Goal: Task Accomplishment & Management: Manage account settings

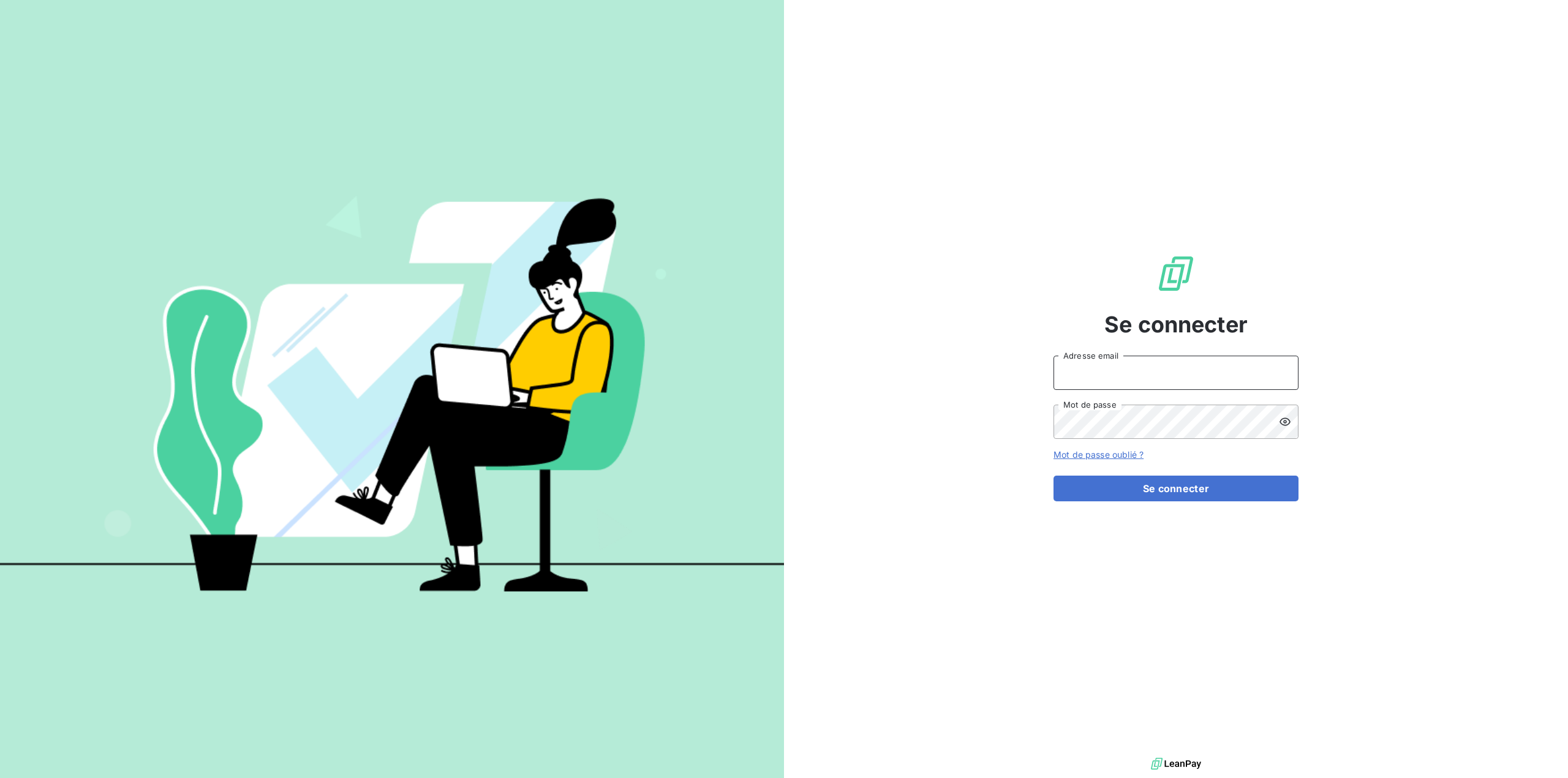
type input "[EMAIL_ADDRESS][DOMAIN_NAME]"
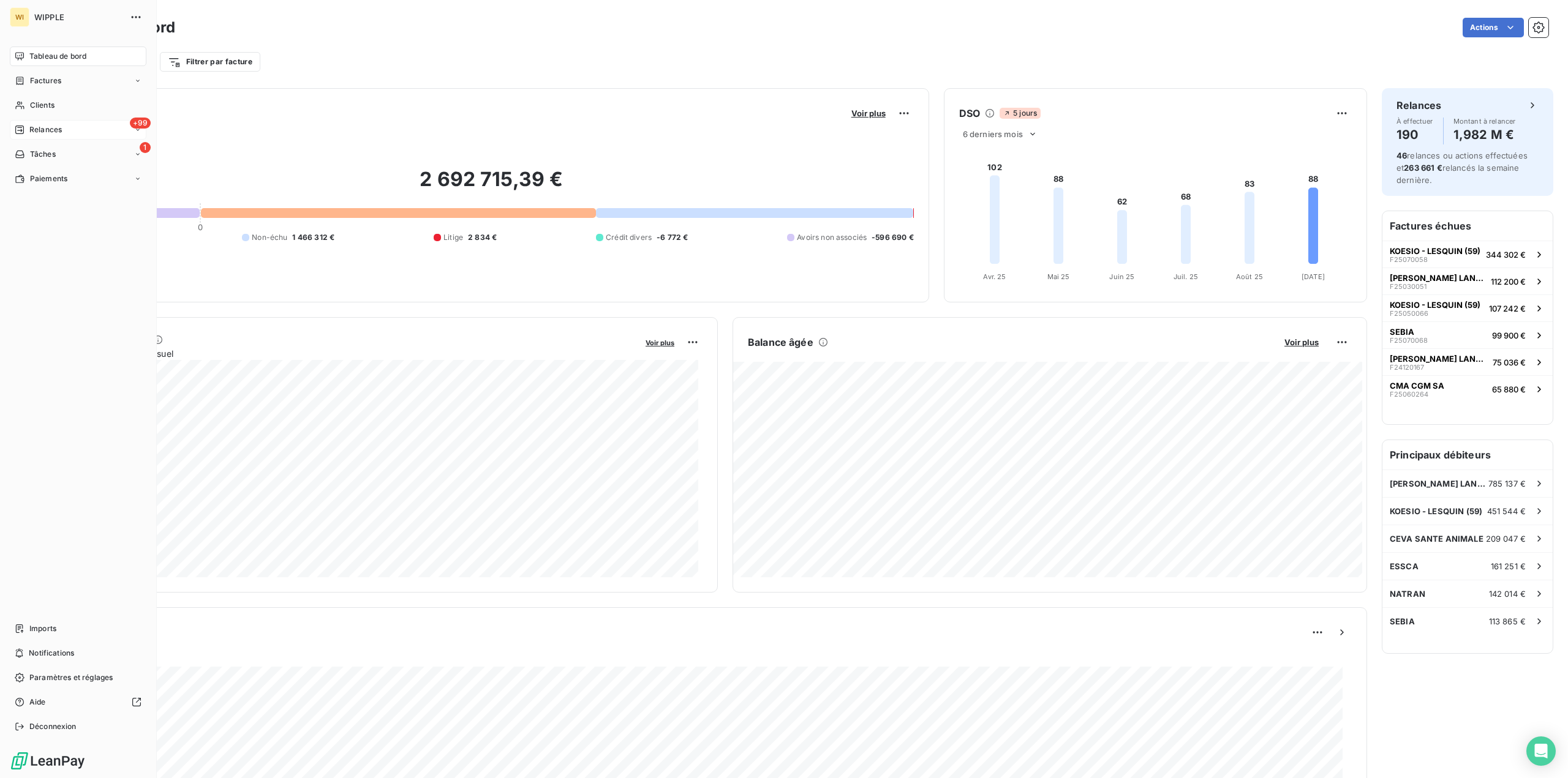
click at [85, 131] on div "+99 Relances" at bounding box center [78, 130] width 137 height 20
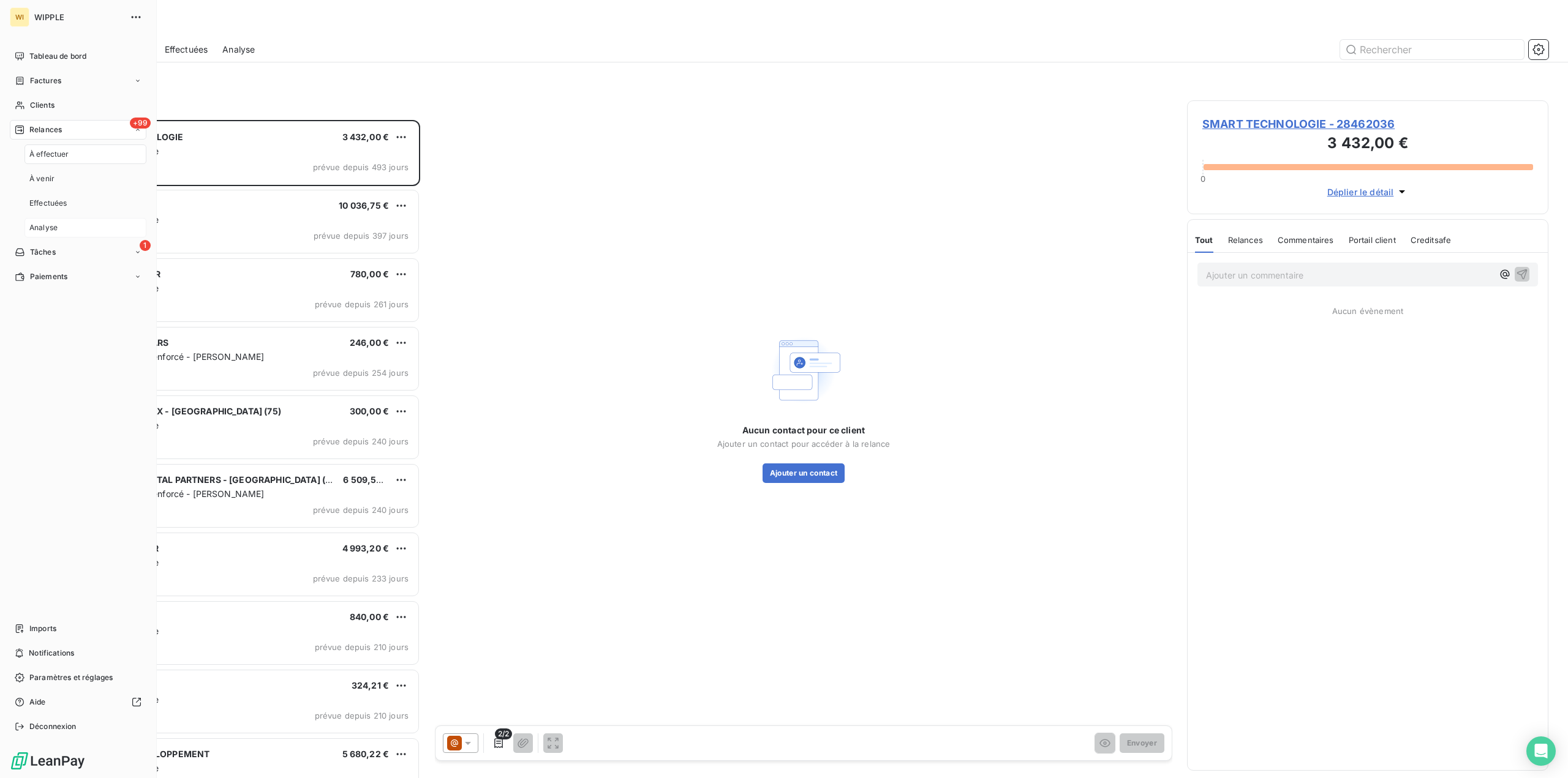
scroll to position [649, 352]
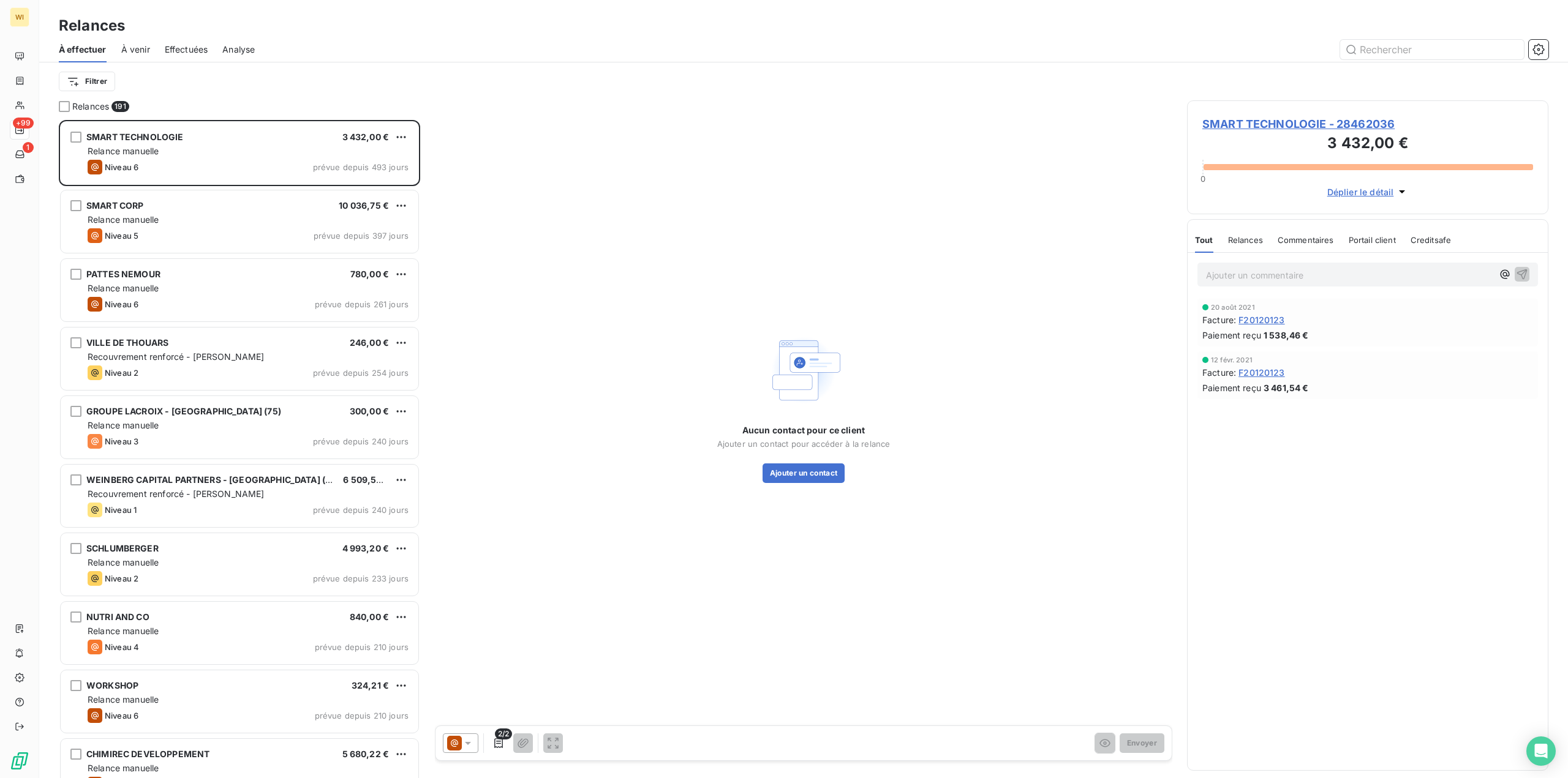
click at [106, 70] on div "Filtrer" at bounding box center [803, 81] width 1490 height 23
click at [102, 81] on html "WI +99 1 Relances À effectuer À venir Effectuées Analyse Filtrer Relances 191 S…" at bounding box center [784, 389] width 1568 height 778
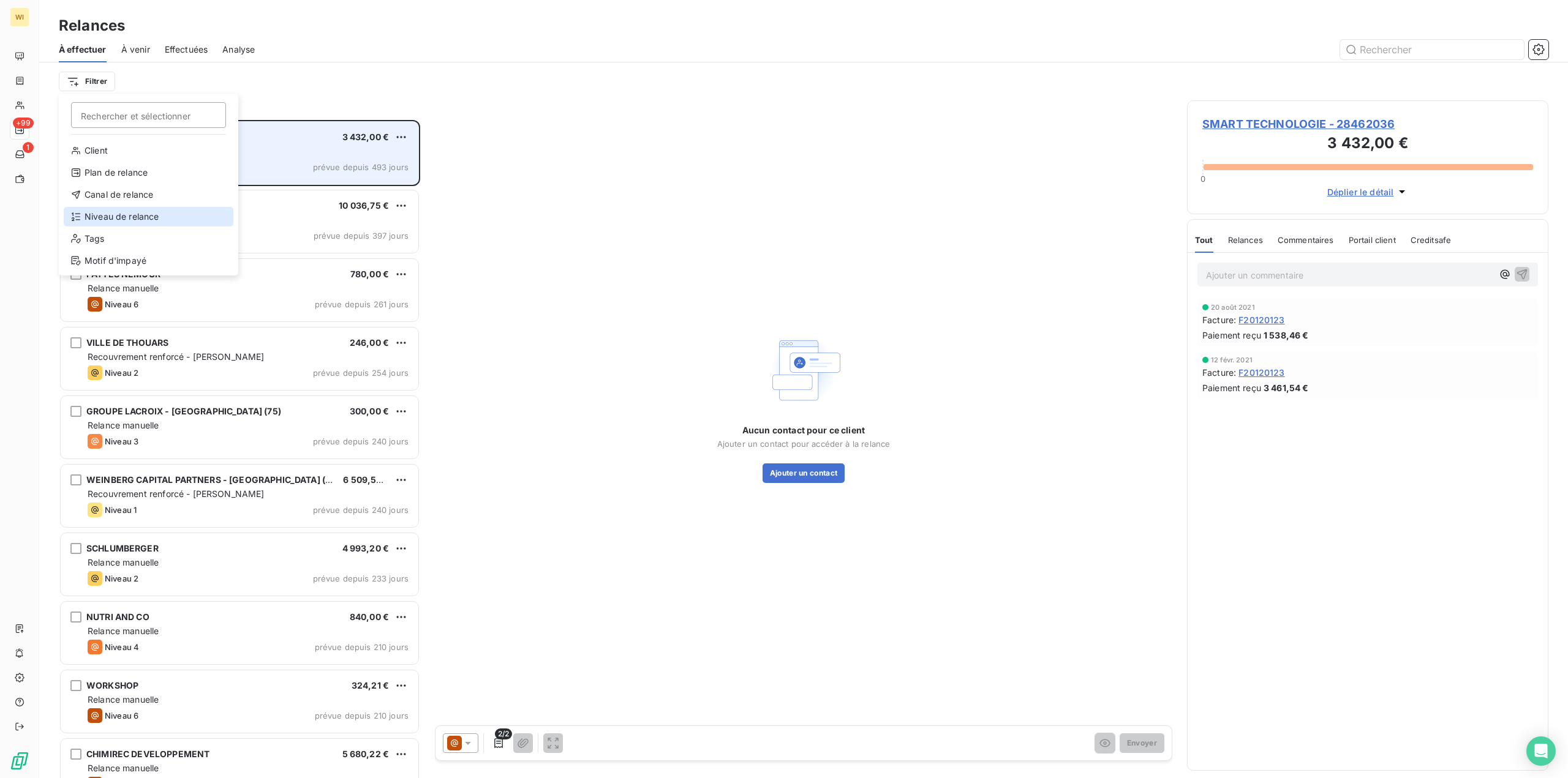
click at [146, 209] on div "Niveau de relance" at bounding box center [149, 216] width 170 height 20
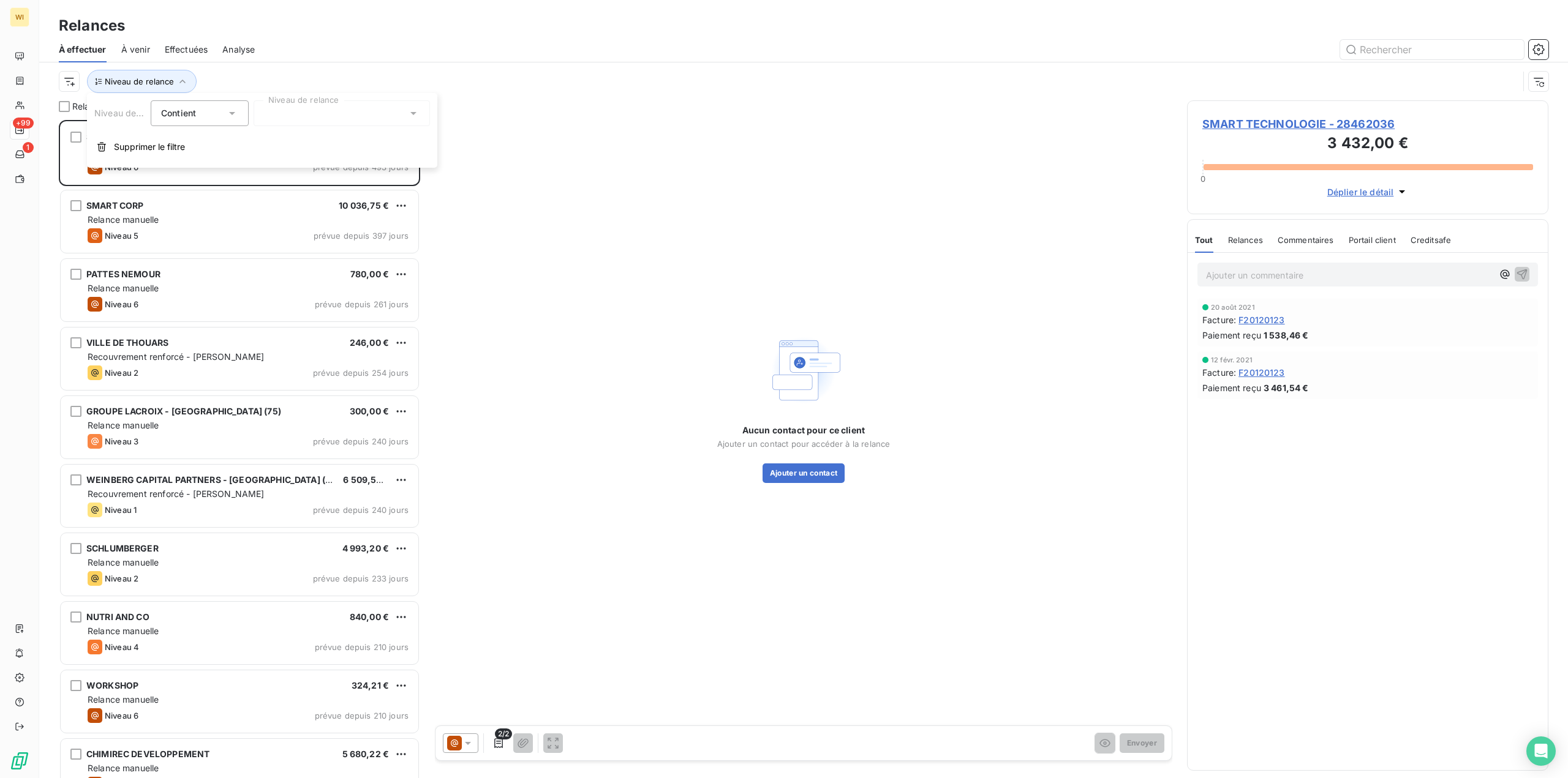
click at [332, 112] on div at bounding box center [342, 113] width 176 height 26
click at [315, 275] on span "Niveau 6 ou plus" at bounding box center [310, 271] width 68 height 12
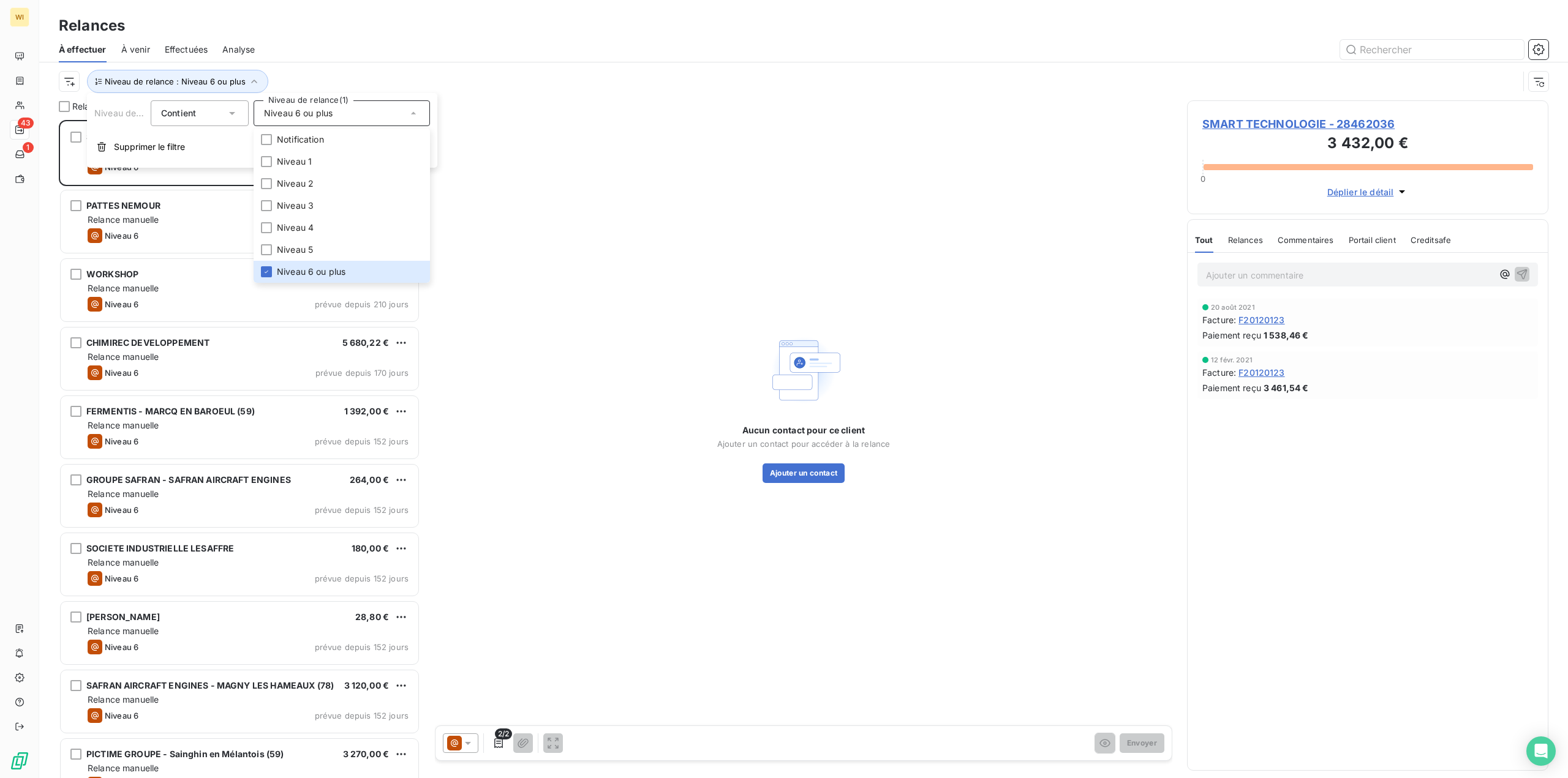
click at [379, 61] on div "À effectuer À venir Effectuées Analyse" at bounding box center [803, 50] width 1529 height 26
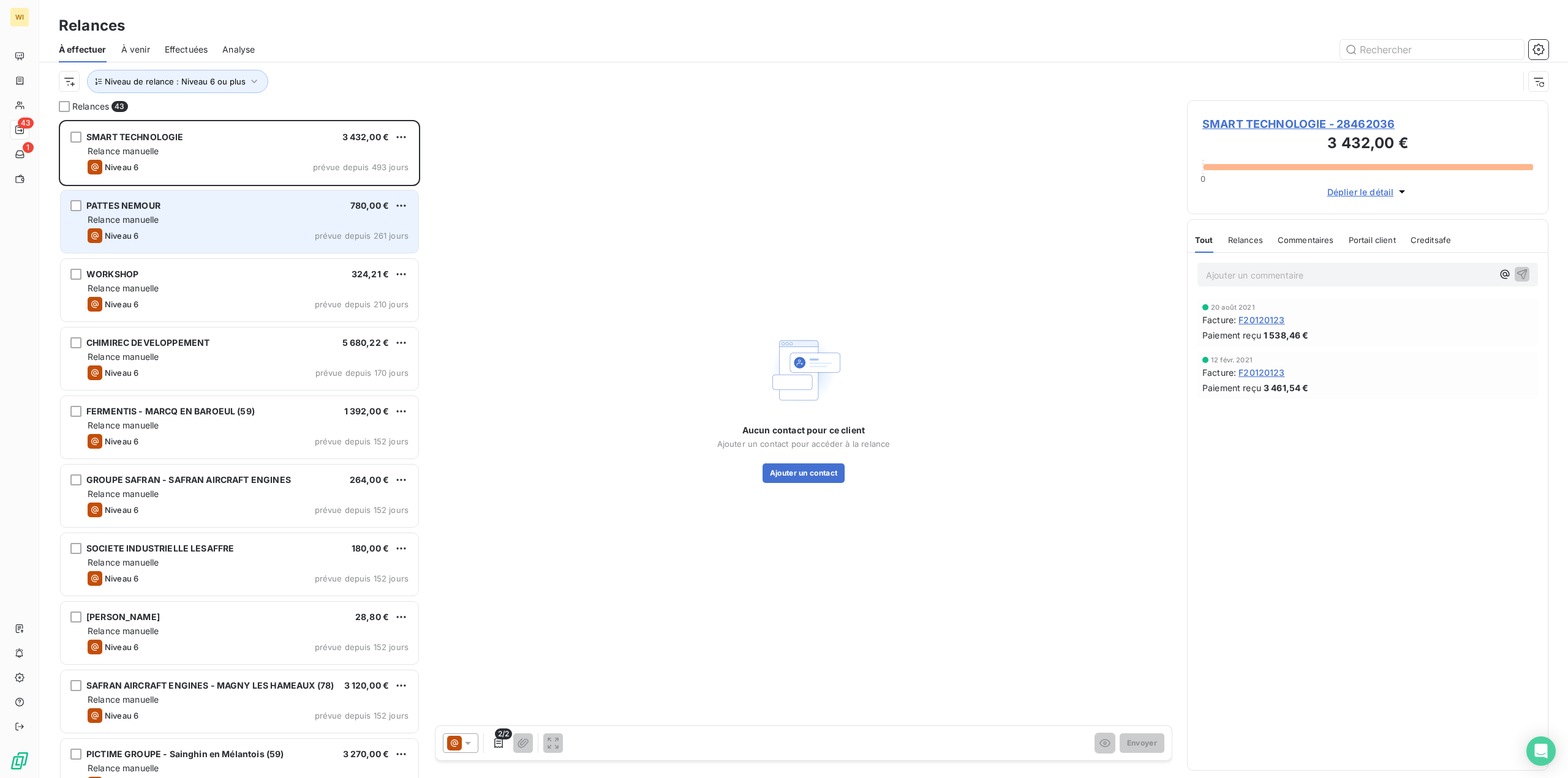
drag, startPoint x: 208, startPoint y: 317, endPoint x: 213, endPoint y: 251, distance: 66.2
click at [208, 316] on div "WORKSHOP 324,21 € Relance [PERSON_NAME] 6 prévue depuis 210 jours" at bounding box center [240, 290] width 358 height 62
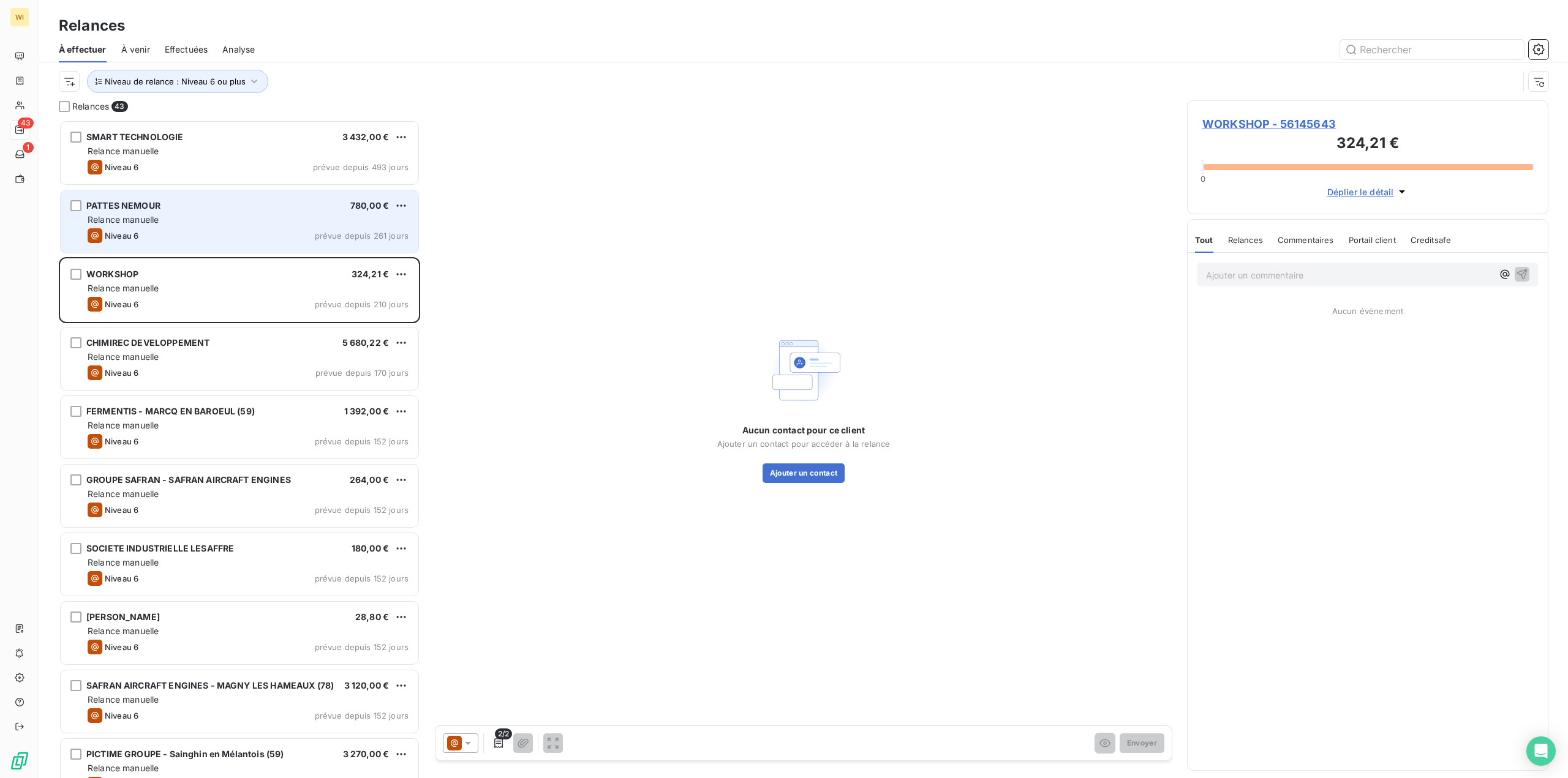
click at [221, 231] on div "Niveau 6 prévue depuis 261 jours" at bounding box center [247, 235] width 321 height 15
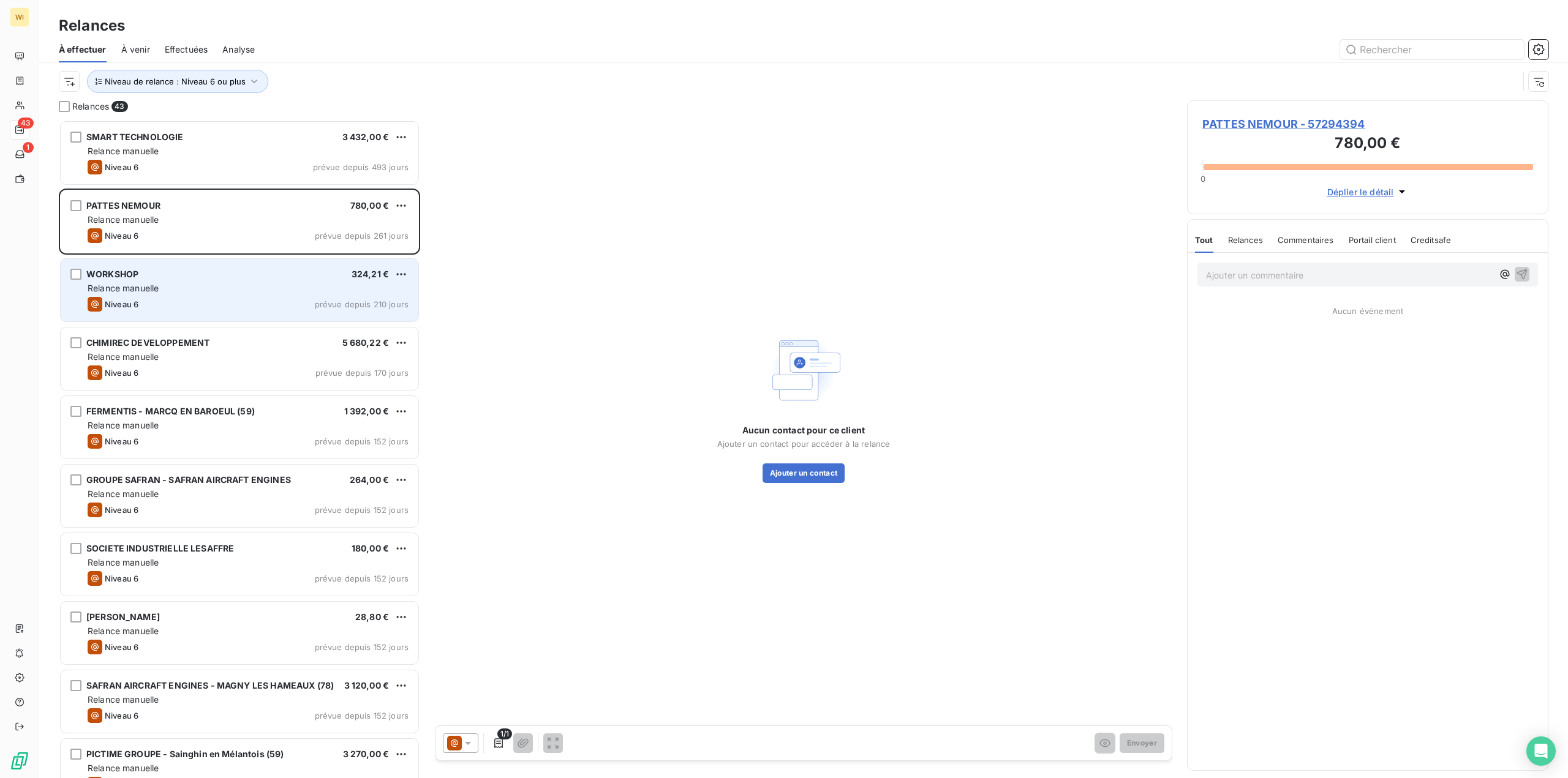
click at [238, 304] on div "Niveau 6 prévue depuis 210 jours" at bounding box center [247, 304] width 321 height 15
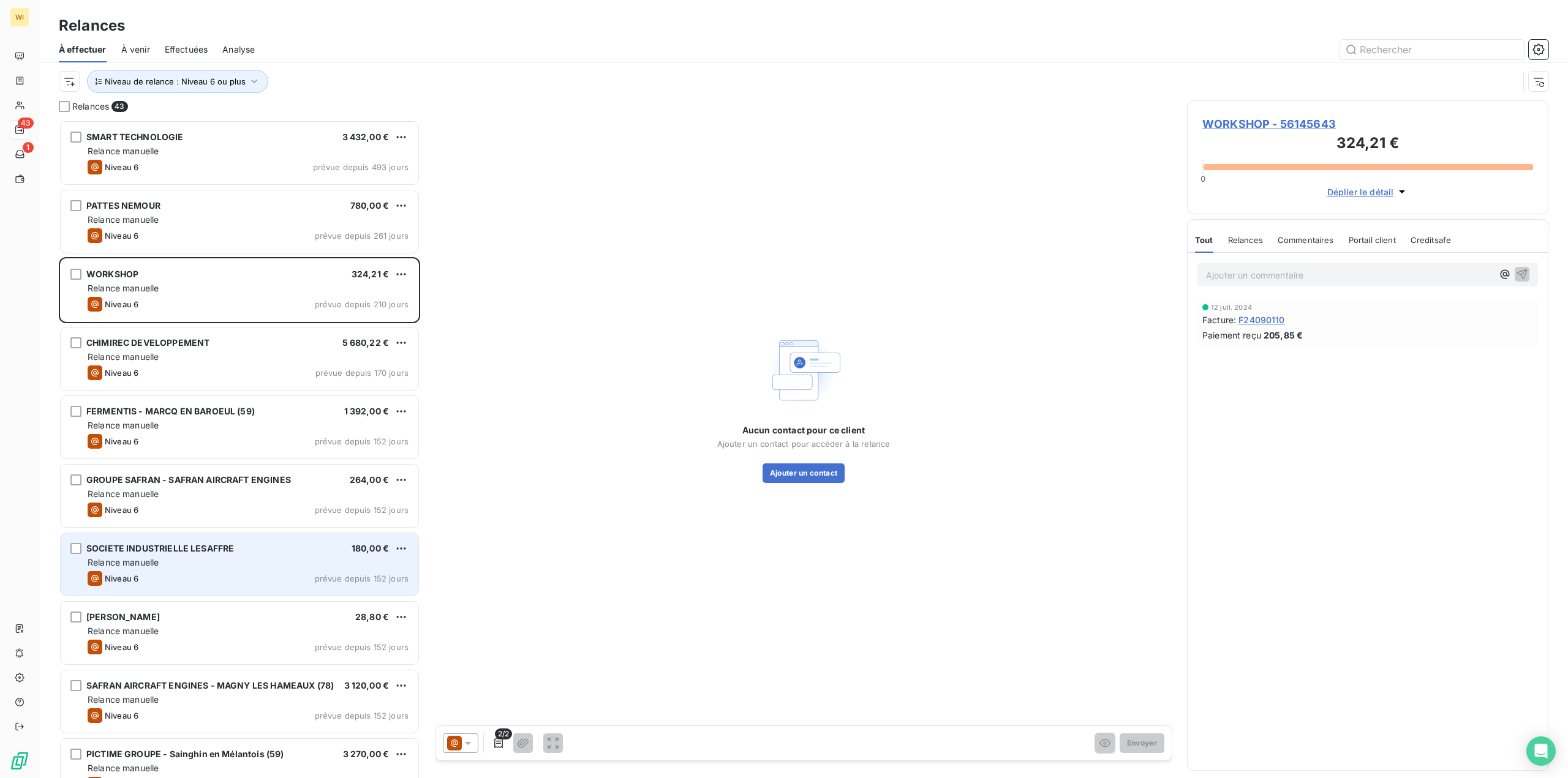
drag, startPoint x: 267, startPoint y: 408, endPoint x: 382, endPoint y: 577, distance: 204.4
click at [267, 408] on div "FERMENTIS - MARCQ EN BAROEUL (59) 1 392,00 €" at bounding box center [247, 411] width 321 height 11
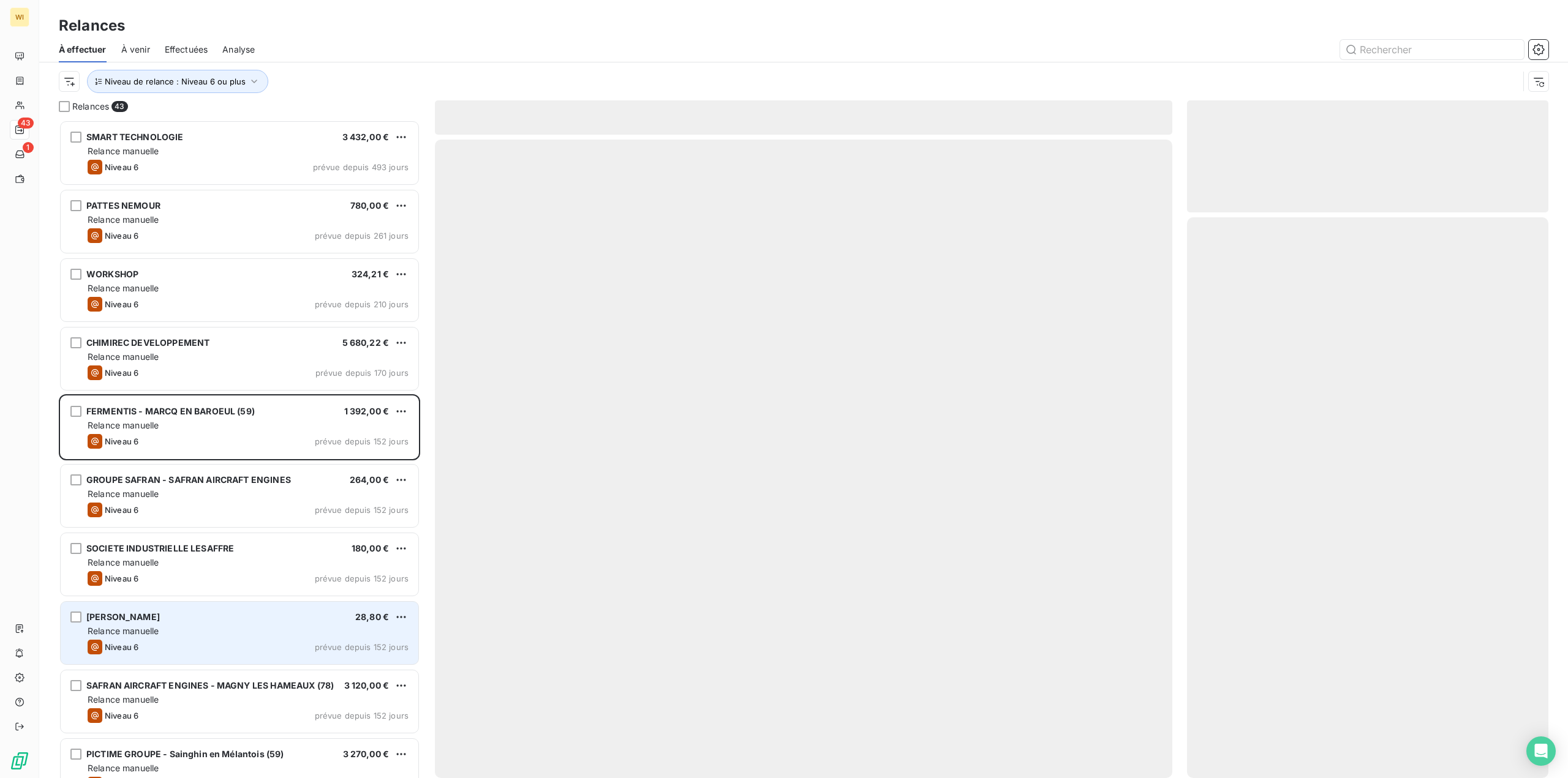
click at [221, 641] on div "Niveau 6 prévue depuis 152 jours" at bounding box center [247, 647] width 321 height 15
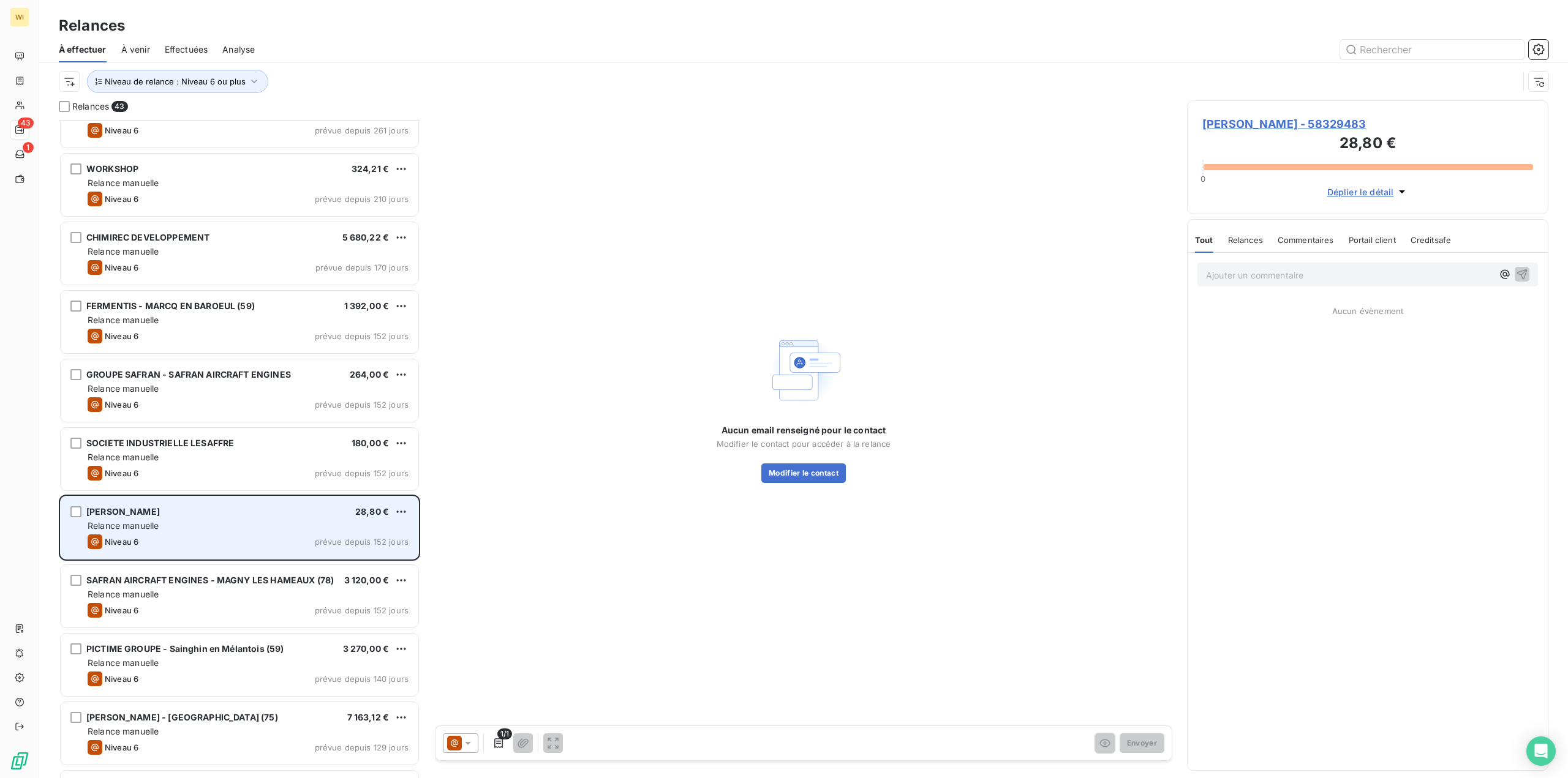
scroll to position [123, 0]
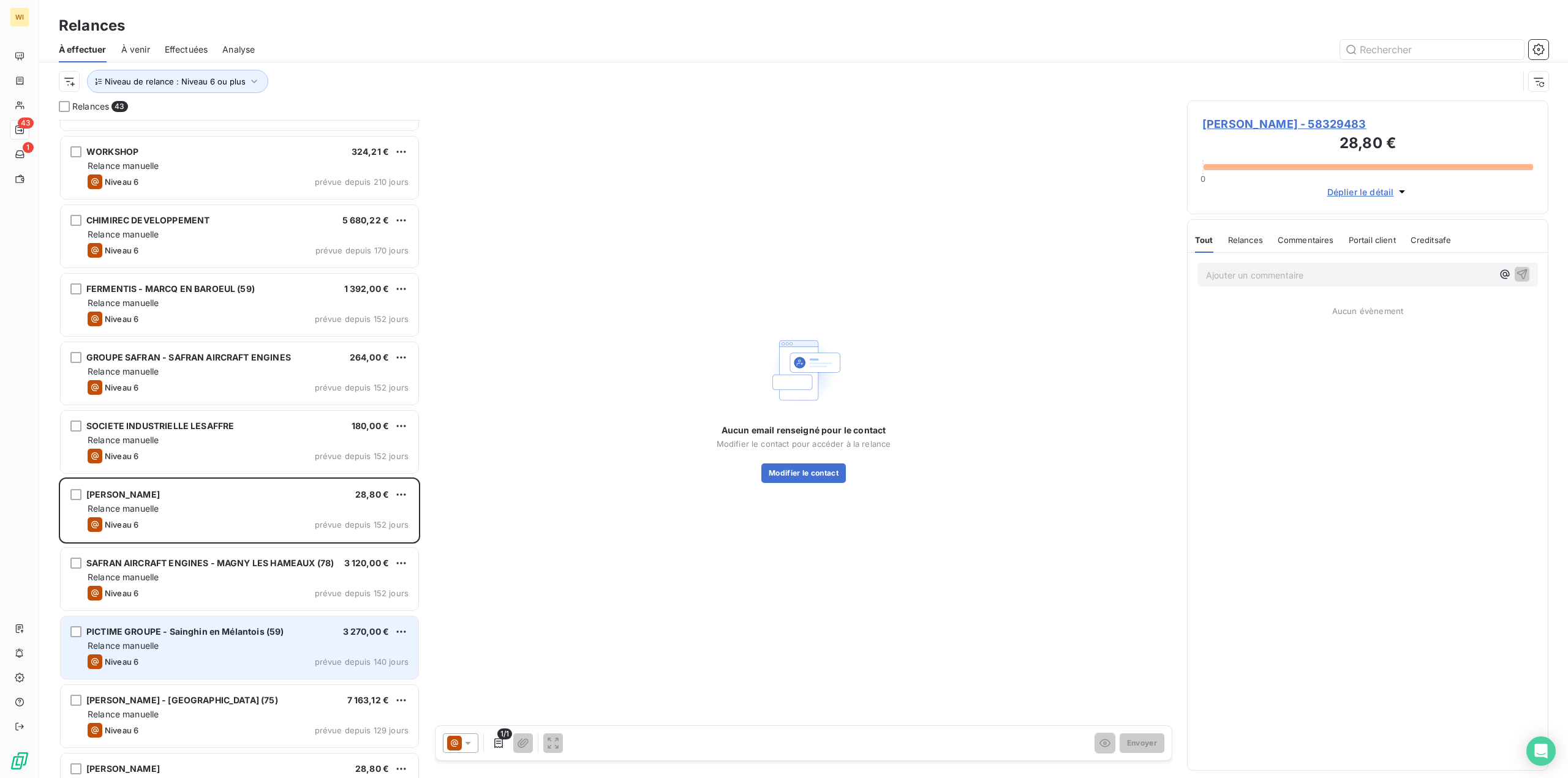
click at [257, 637] on div "PICTIME GROUPE - Sainghin en Mélantois (59)" at bounding box center [185, 632] width 197 height 12
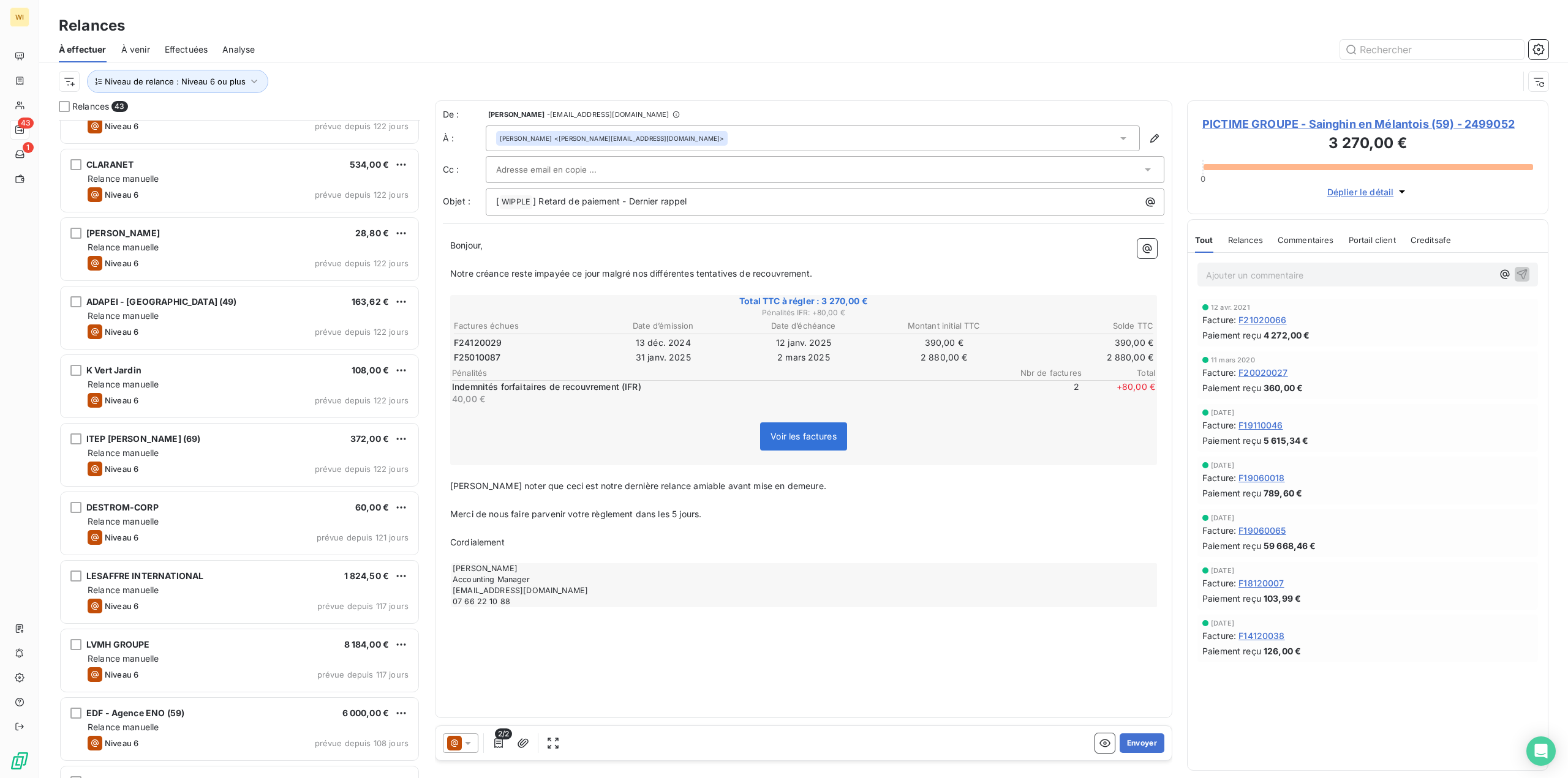
scroll to position [797, 0]
